Goal: Find specific page/section: Find specific page/section

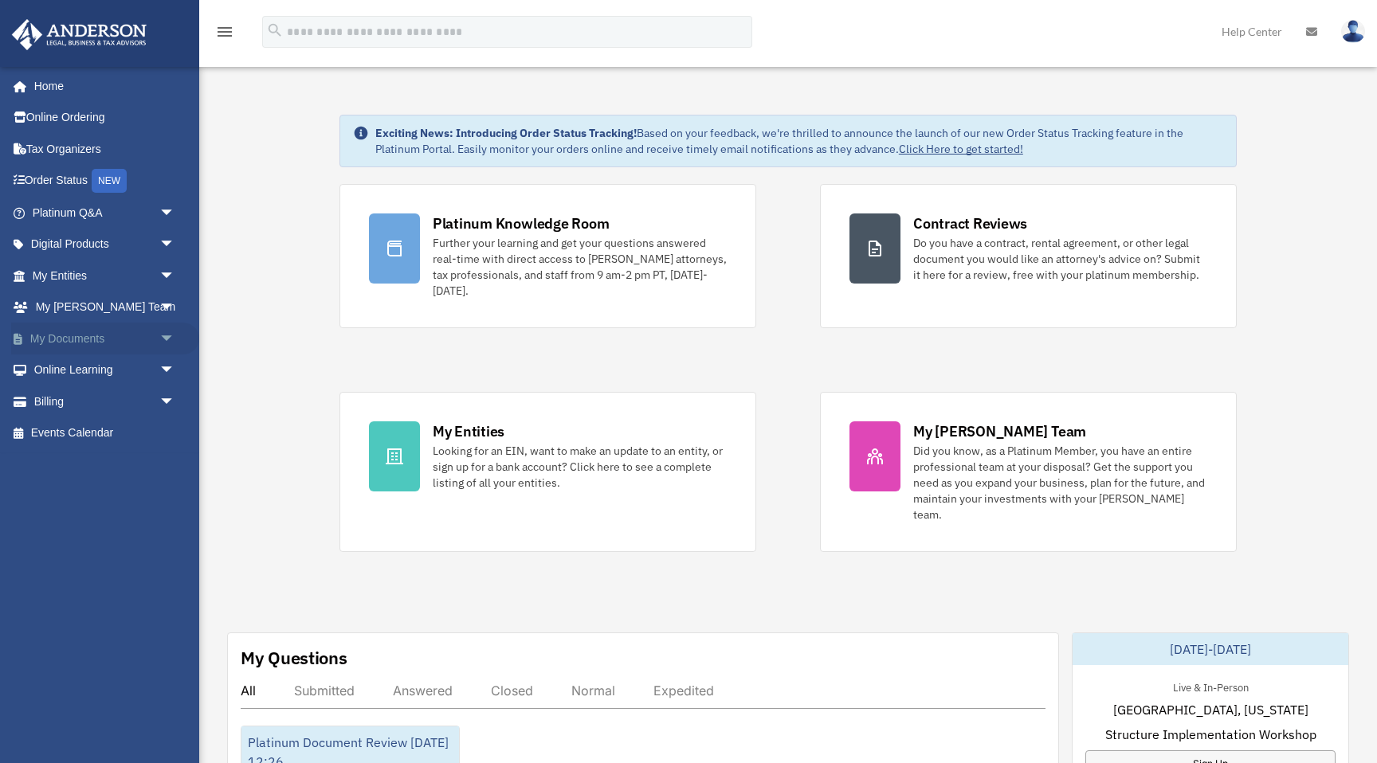
click at [160, 342] on span "arrow_drop_down" at bounding box center [175, 339] width 32 height 33
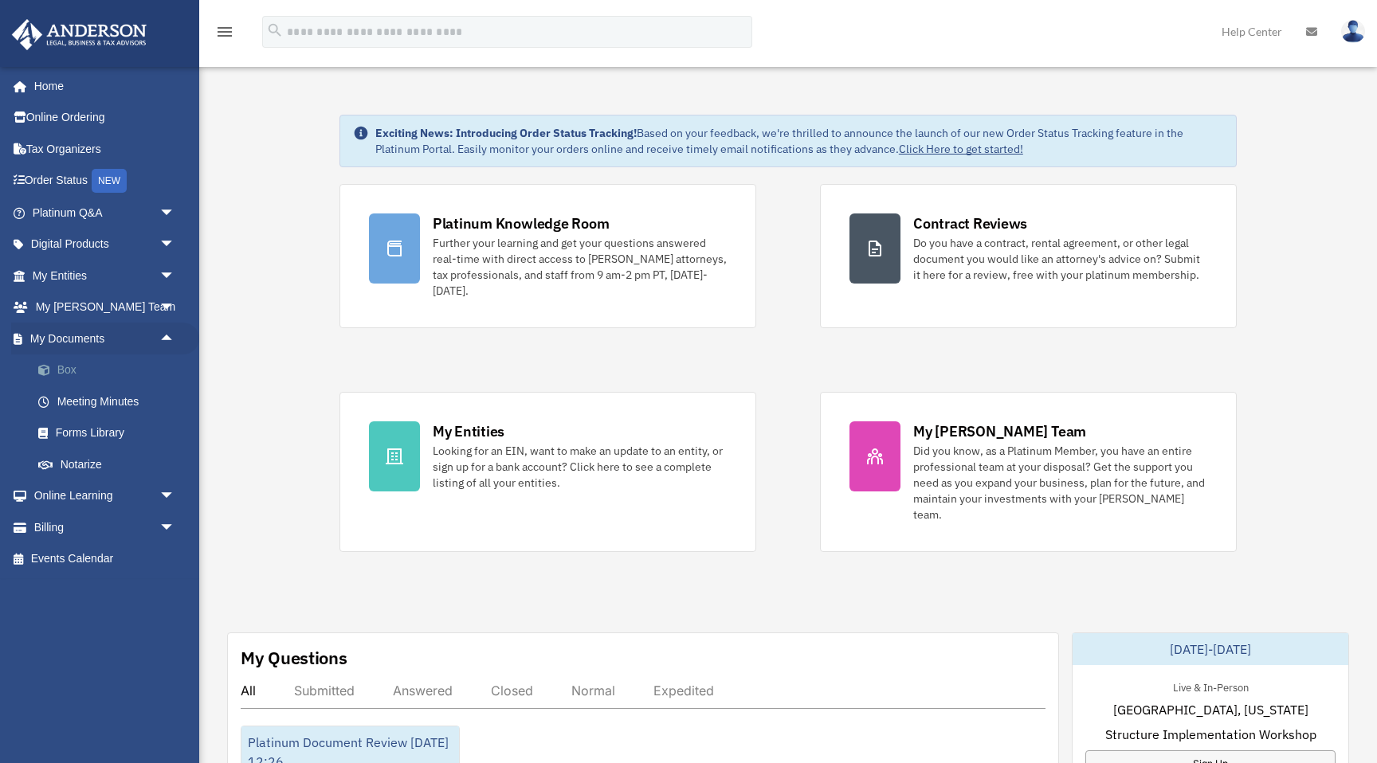
click at [88, 368] on link "Box" at bounding box center [110, 371] width 177 height 32
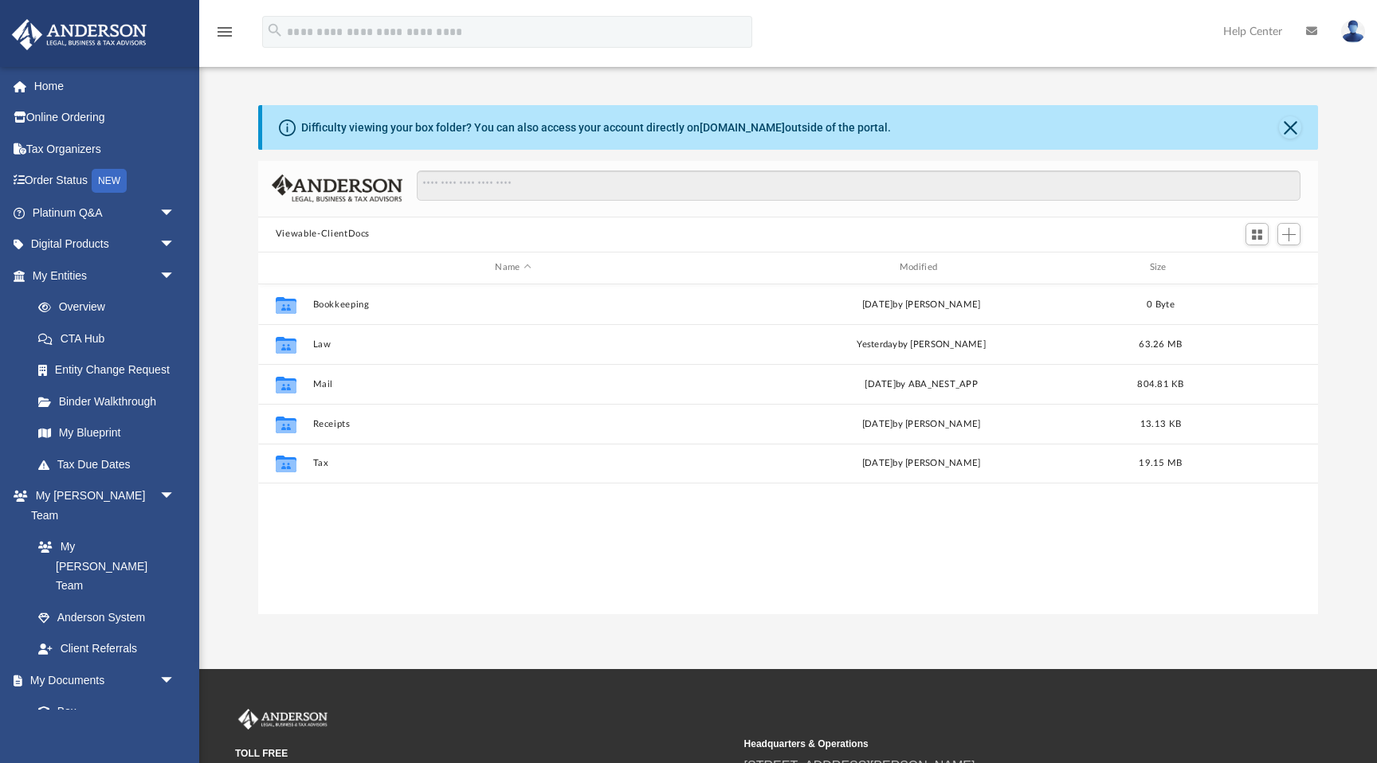
scroll to position [362, 1060]
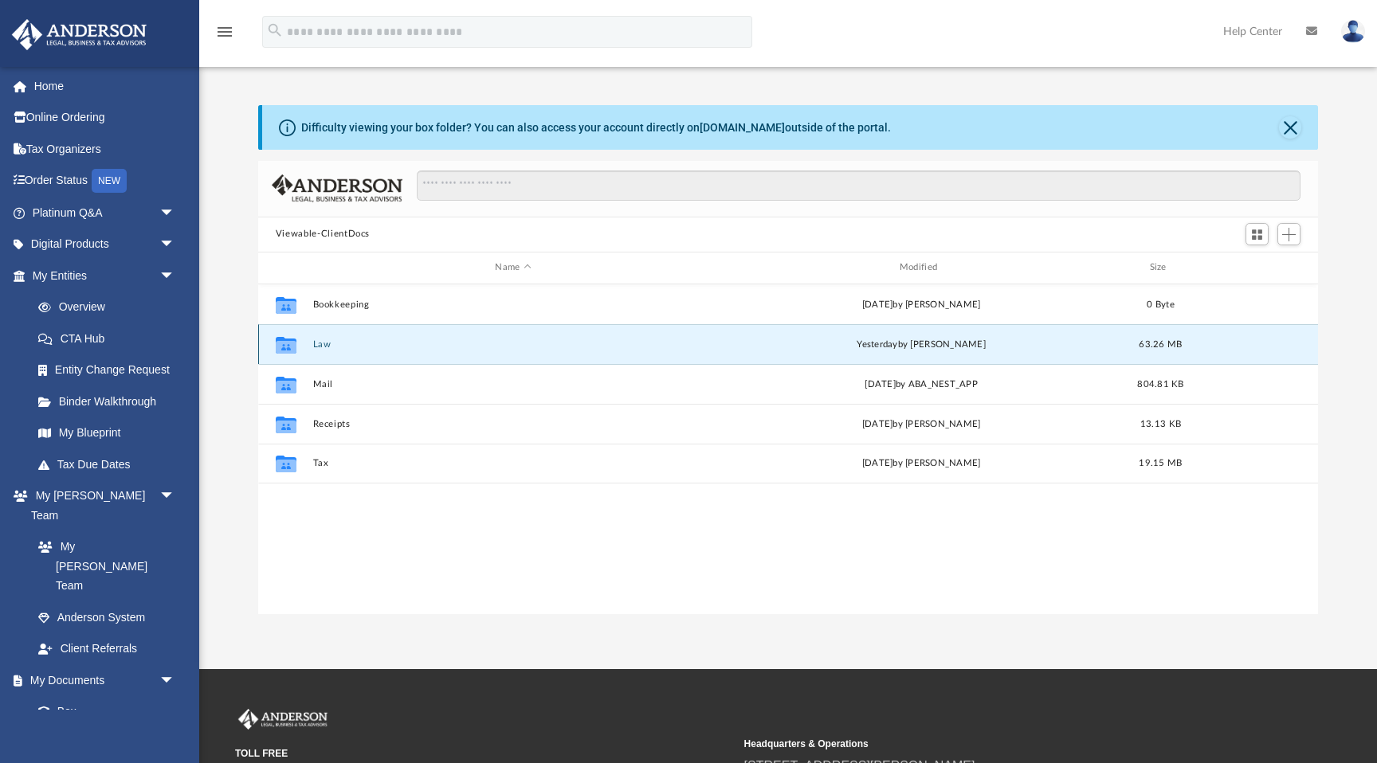
click at [347, 342] on button "Law" at bounding box center [512, 344] width 401 height 10
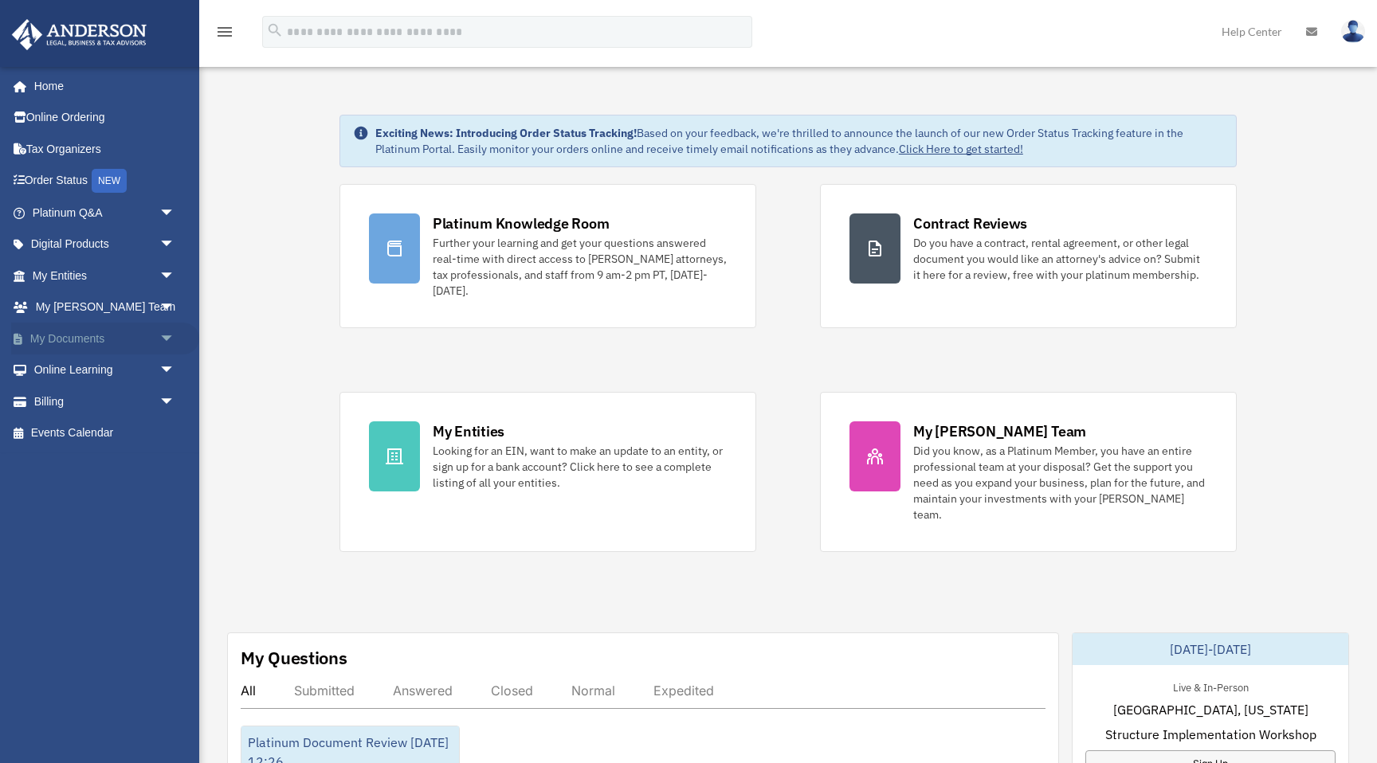
click at [84, 343] on link "My Documents arrow_drop_down" at bounding box center [105, 339] width 188 height 32
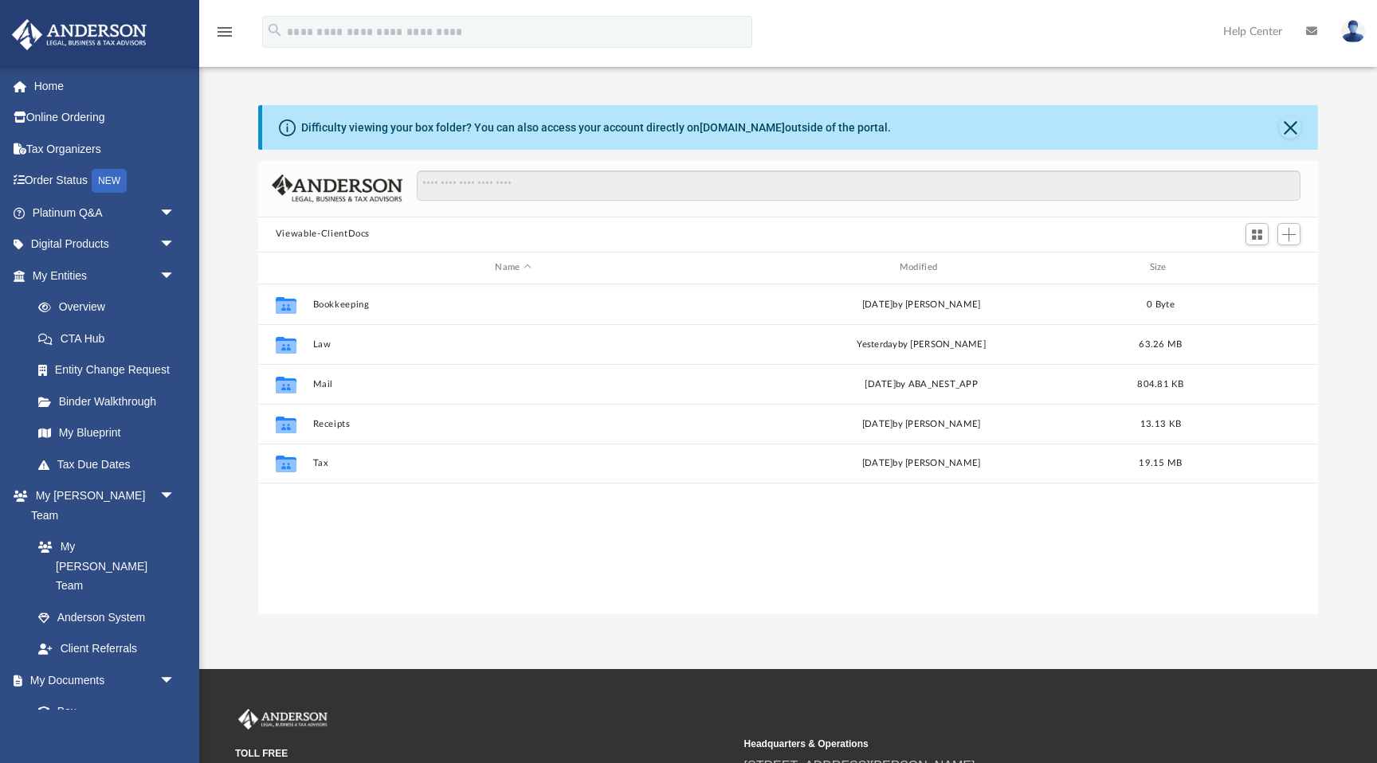
scroll to position [362, 1060]
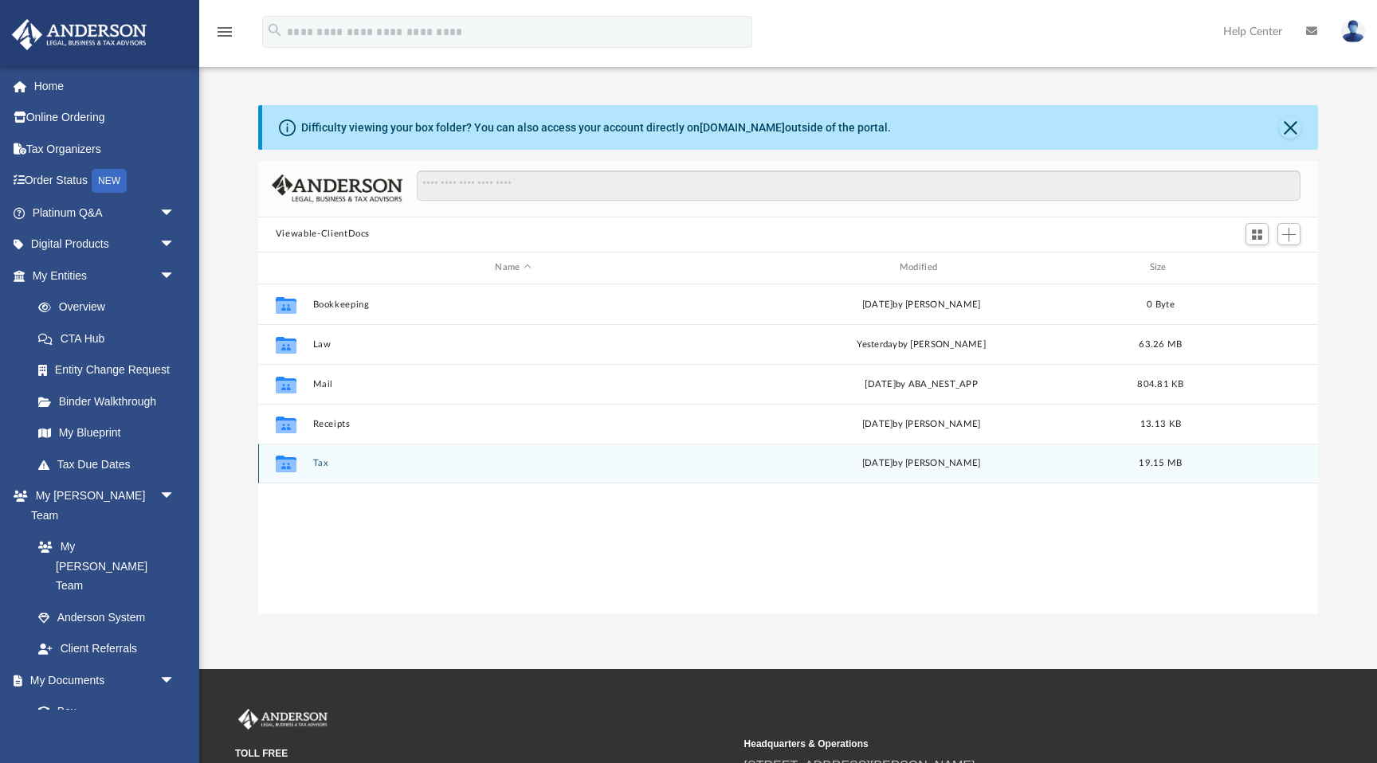
click at [301, 465] on div "Collaborated Folder" at bounding box center [286, 463] width 40 height 25
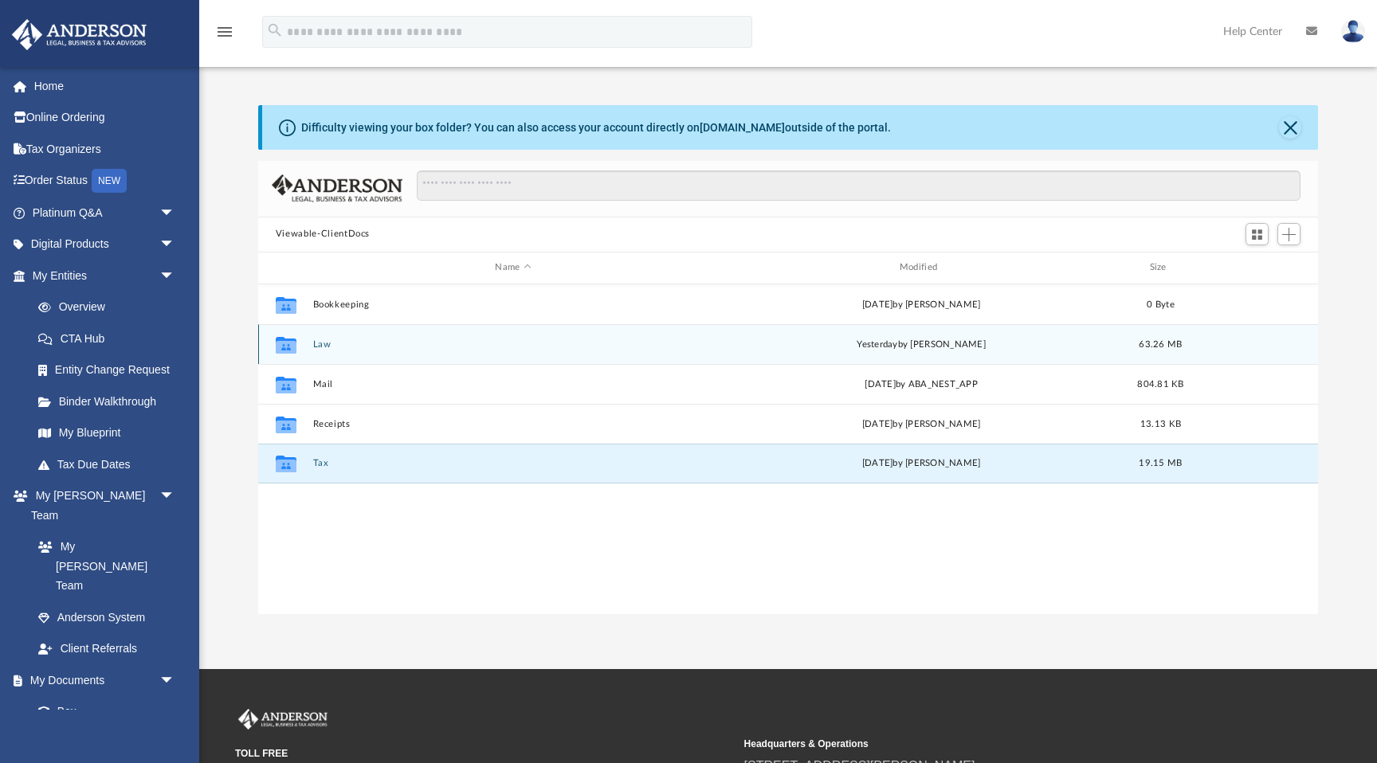
click at [312, 346] on div "Collaborated Folder Law yesterday by Cynthia Peters 63.26 MB" at bounding box center [788, 344] width 1060 height 40
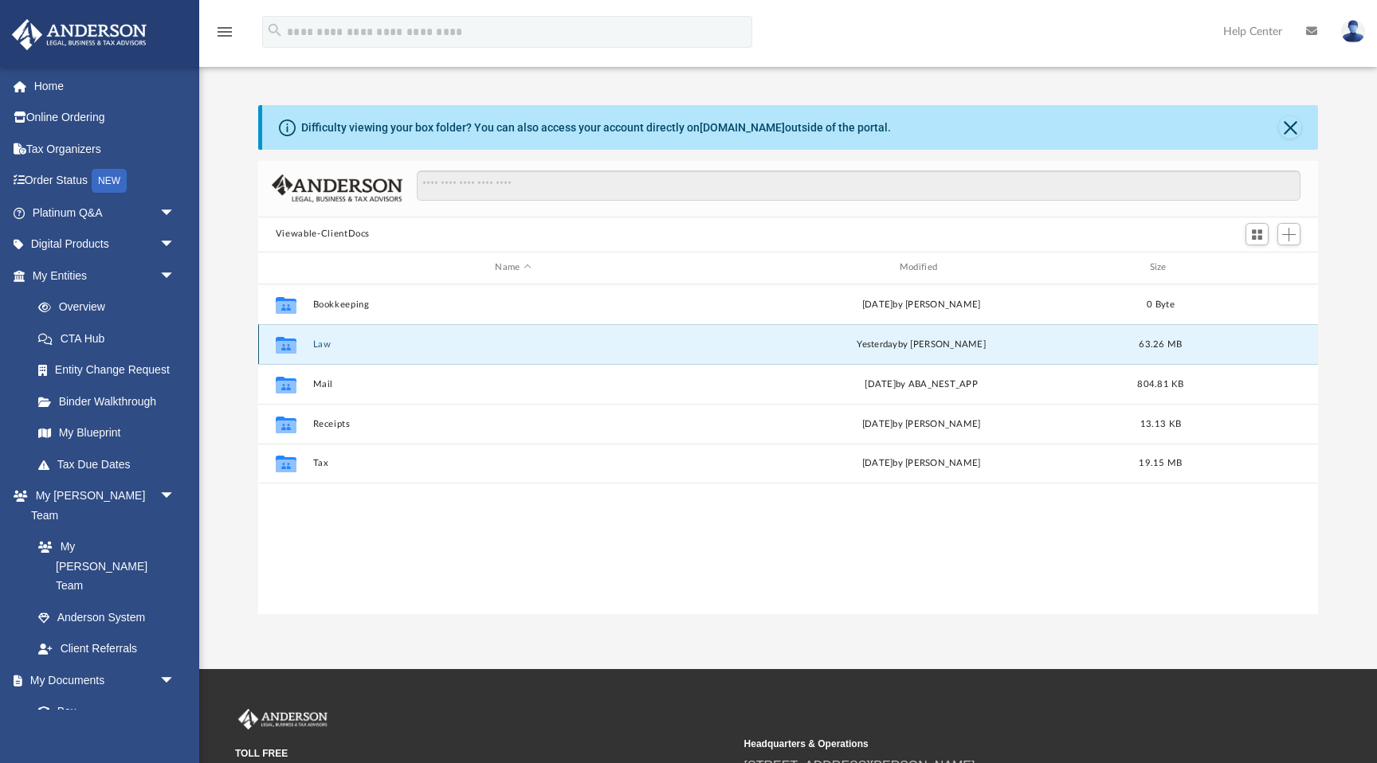
click at [312, 346] on div "Collaborated Folder Law yesterday by Cynthia Peters 63.26 MB" at bounding box center [788, 344] width 1060 height 40
click at [312, 346] on div "Collaborated Folder Law [DATE] by [PERSON_NAME] 63.26 MB" at bounding box center [788, 344] width 1060 height 40
click at [287, 342] on icon "grid" at bounding box center [286, 346] width 21 height 13
click at [214, 300] on div "Difficulty viewing your box folder? You can also access your account directly o…" at bounding box center [788, 359] width 1178 height 509
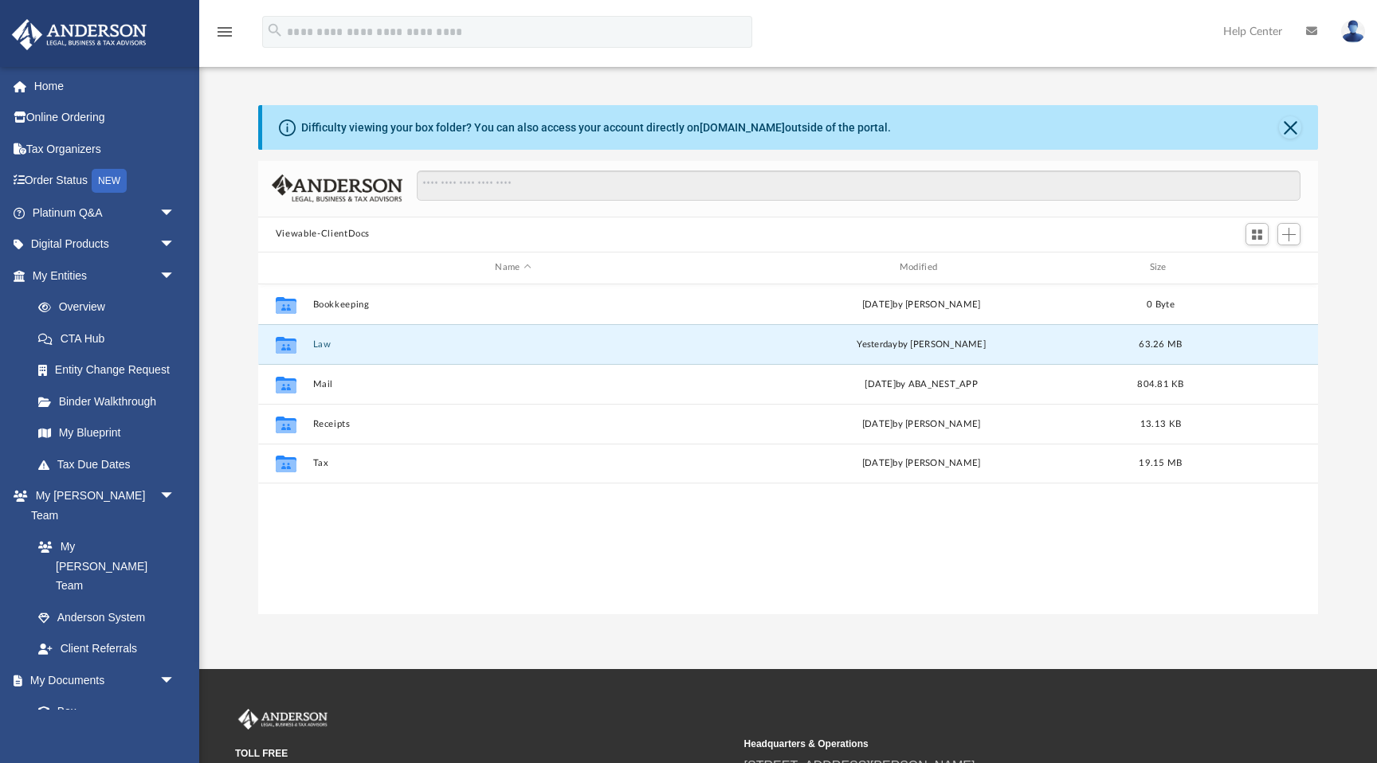
click at [871, 78] on div "Difficulty viewing your box folder? You can also access your account directly o…" at bounding box center [788, 343] width 1178 height 543
click at [328, 339] on button "Law" at bounding box center [512, 344] width 401 height 10
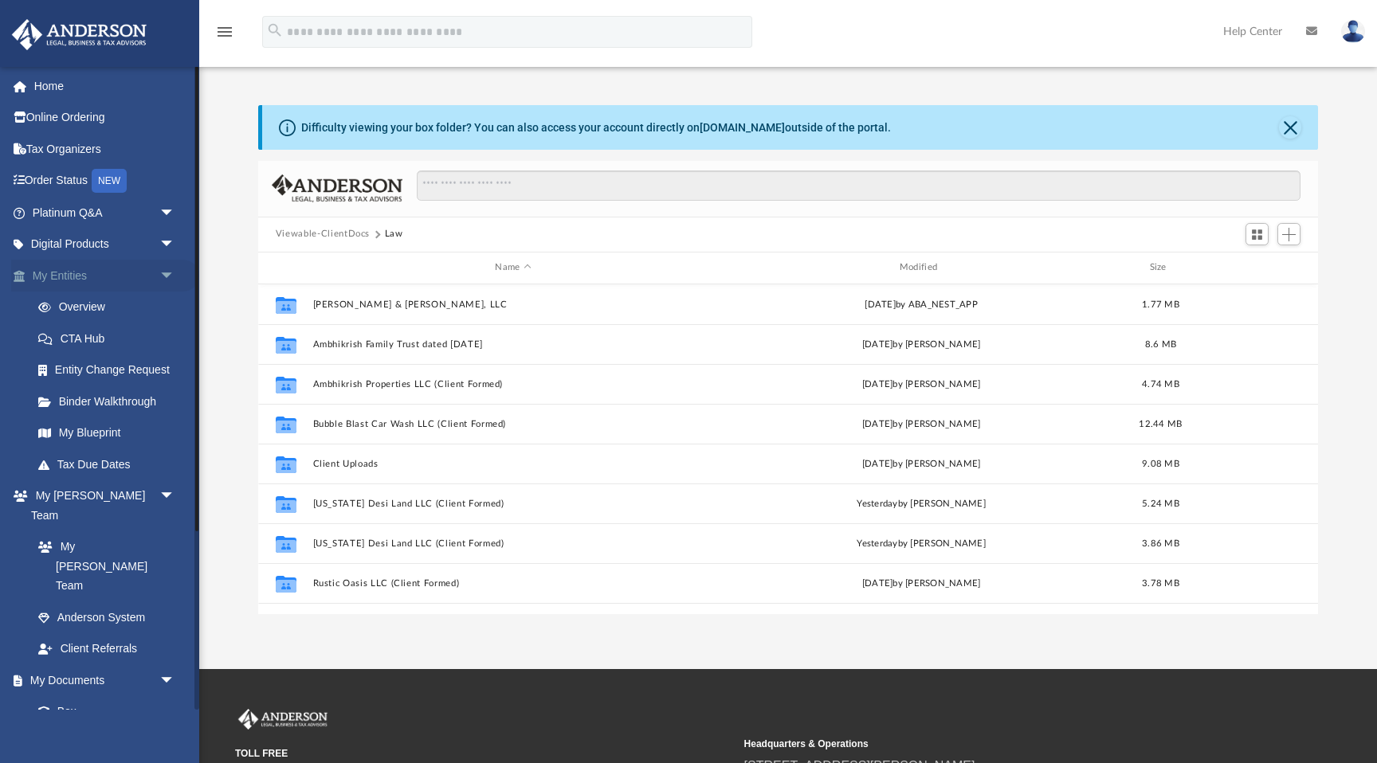
click at [41, 270] on link "My Entities arrow_drop_down" at bounding box center [105, 276] width 188 height 32
click at [140, 277] on link "My Entities arrow_drop_down" at bounding box center [105, 276] width 188 height 32
click at [105, 311] on link "Overview" at bounding box center [110, 308] width 177 height 32
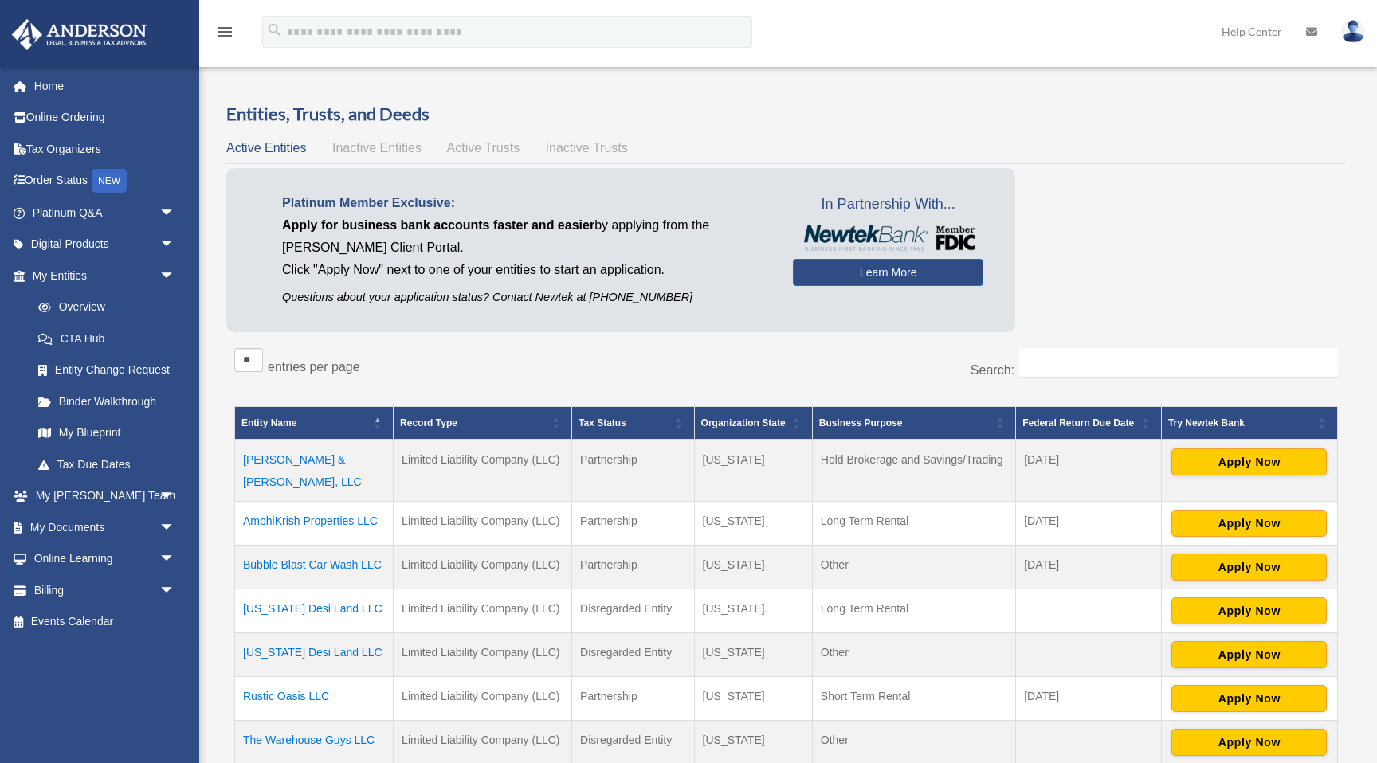
click at [1204, 178] on div "Platinum Member Exclusive: Apply for business bank accounts faster and easier b…" at bounding box center [786, 253] width 1120 height 171
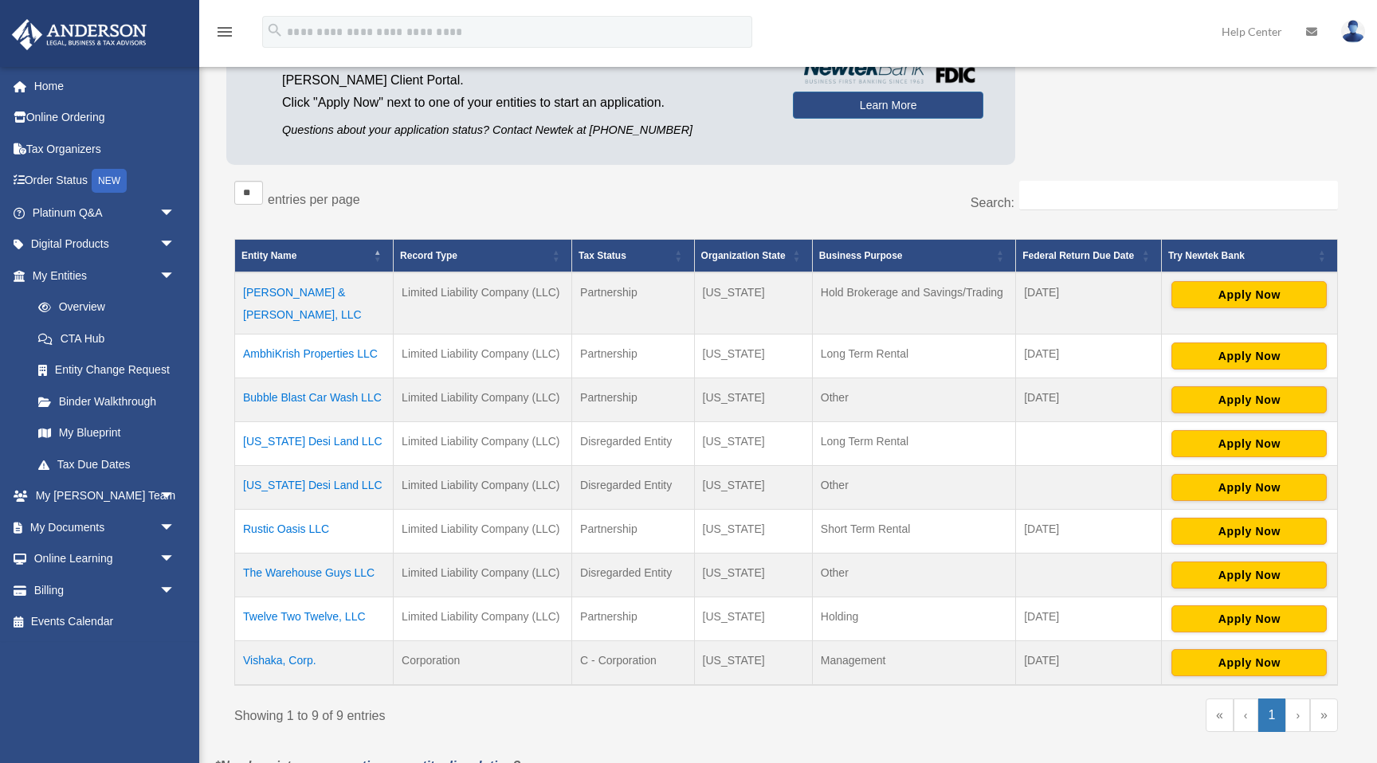
scroll to position [191, 0]
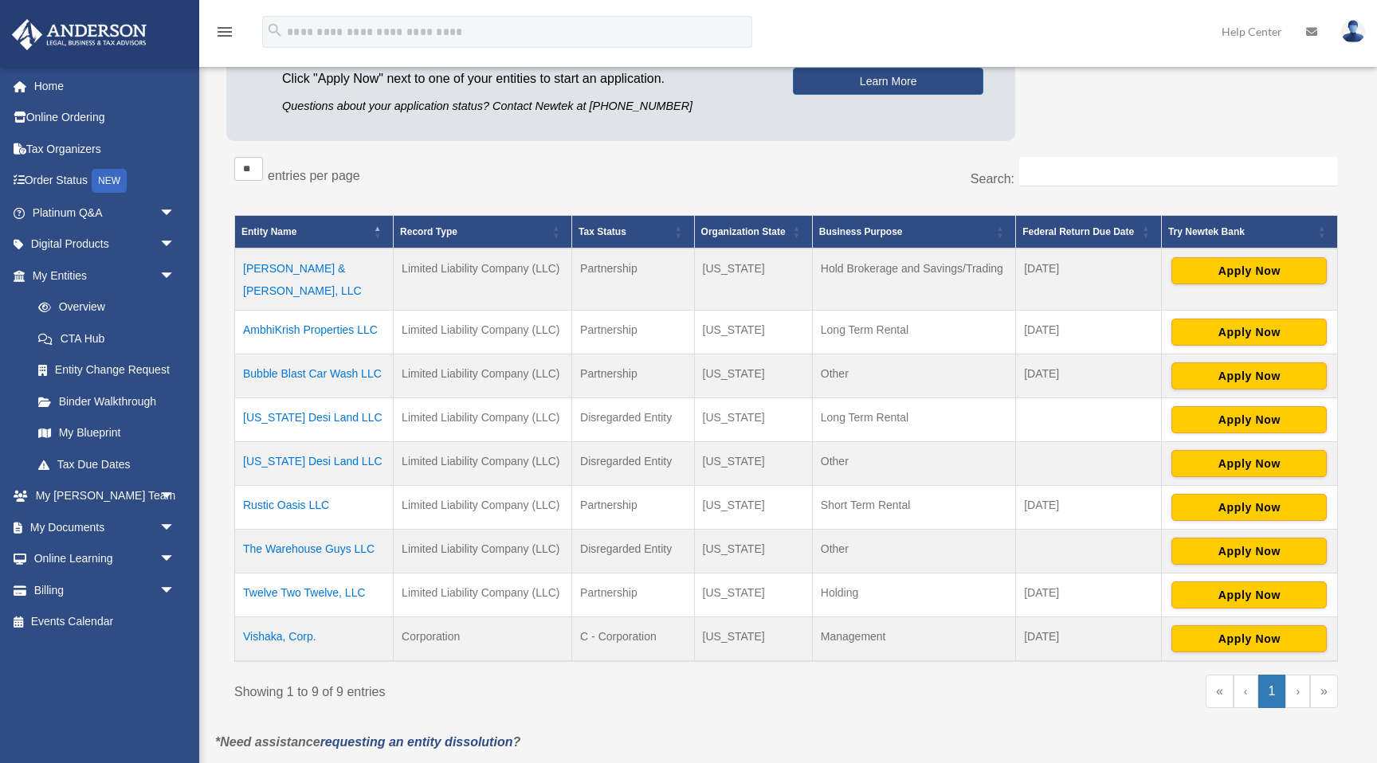
click at [827, 167] on div "Search:" at bounding box center [1068, 180] width 540 height 46
click at [1116, 135] on div "Platinum Member Exclusive: Apply for business bank accounts faster and easier b…" at bounding box center [786, 62] width 1120 height 171
